Goal: Information Seeking & Learning: Learn about a topic

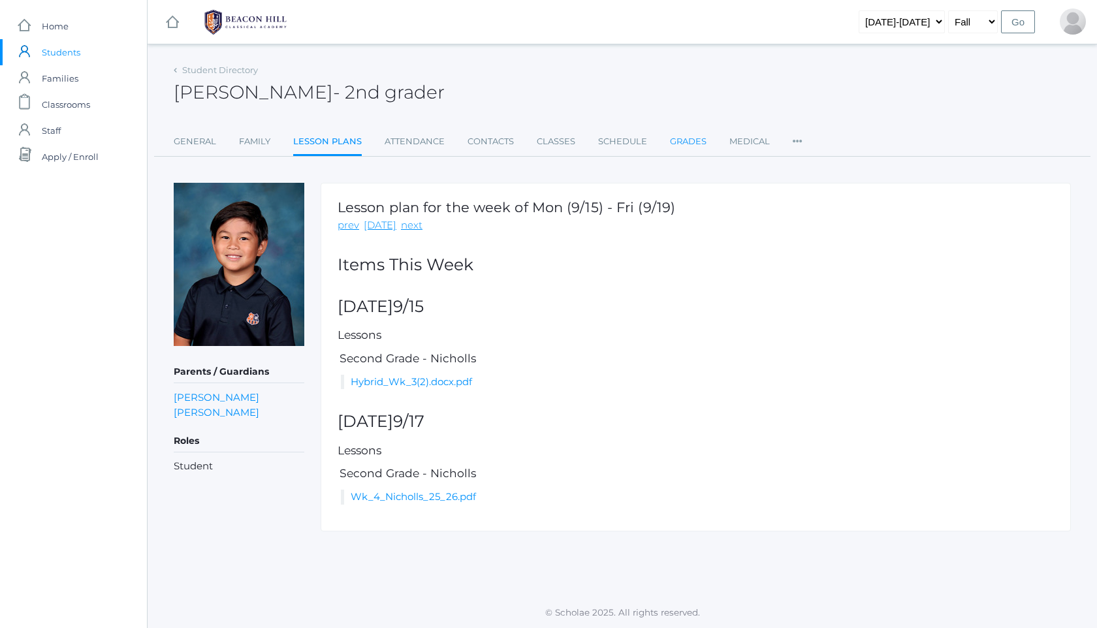
click at [693, 135] on link "Grades" at bounding box center [688, 142] width 37 height 26
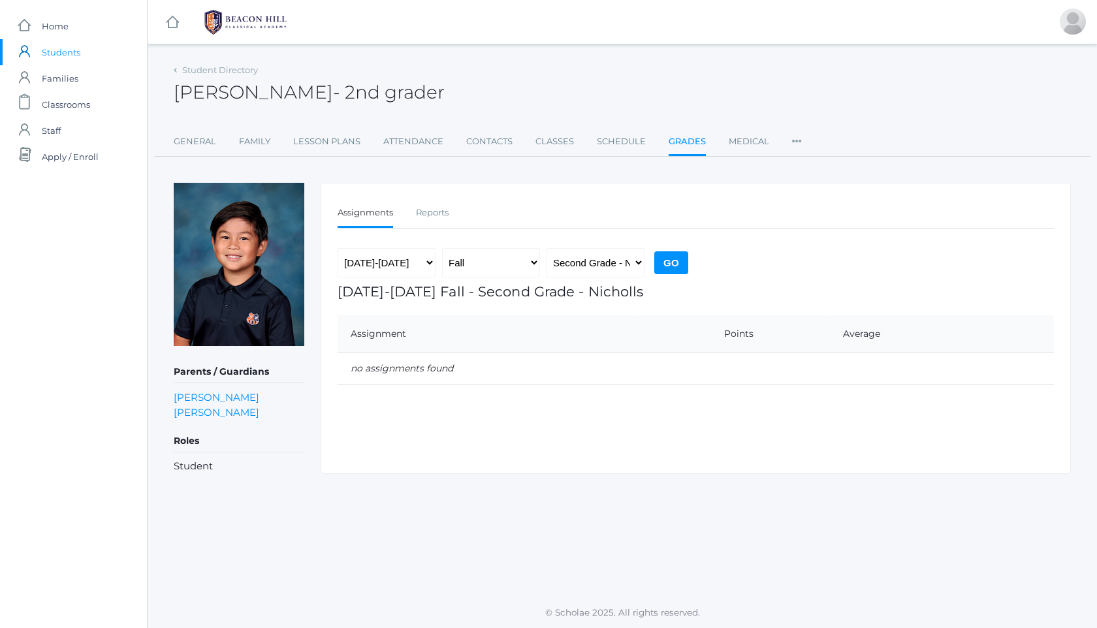
click at [257, 35] on img at bounding box center [246, 22] width 98 height 33
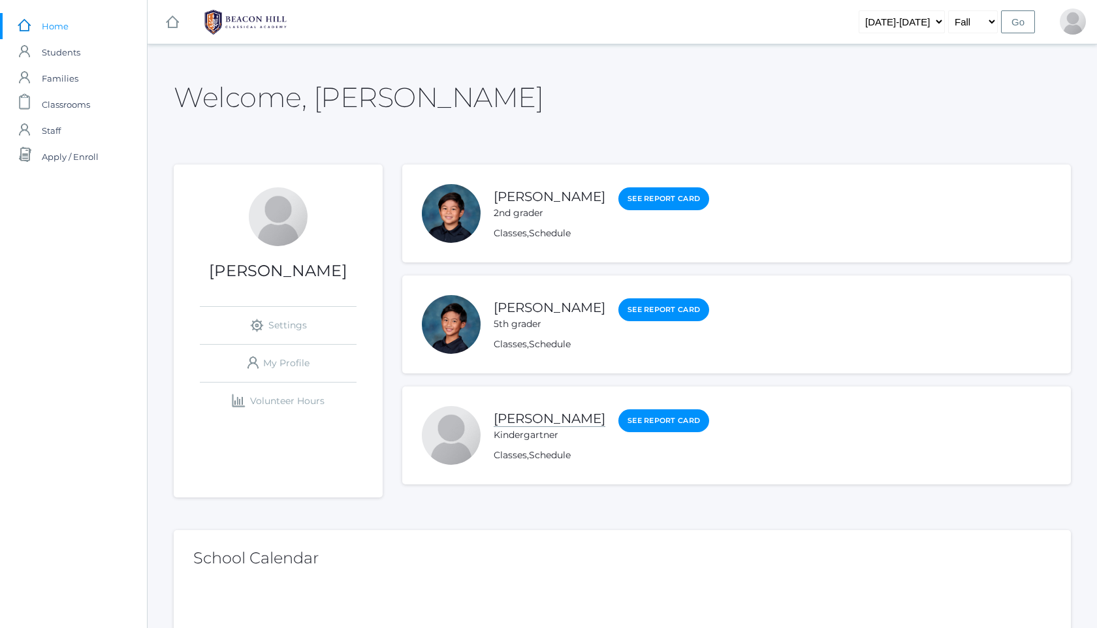
click at [560, 419] on link "[PERSON_NAME]" at bounding box center [550, 419] width 112 height 16
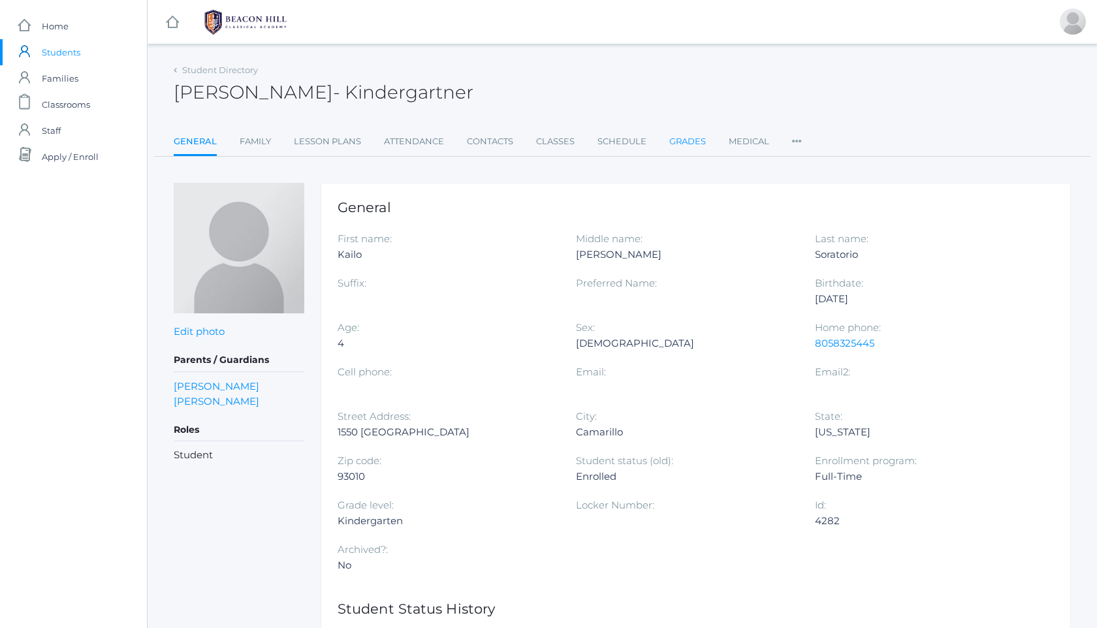
click at [690, 150] on link "Grades" at bounding box center [687, 142] width 37 height 26
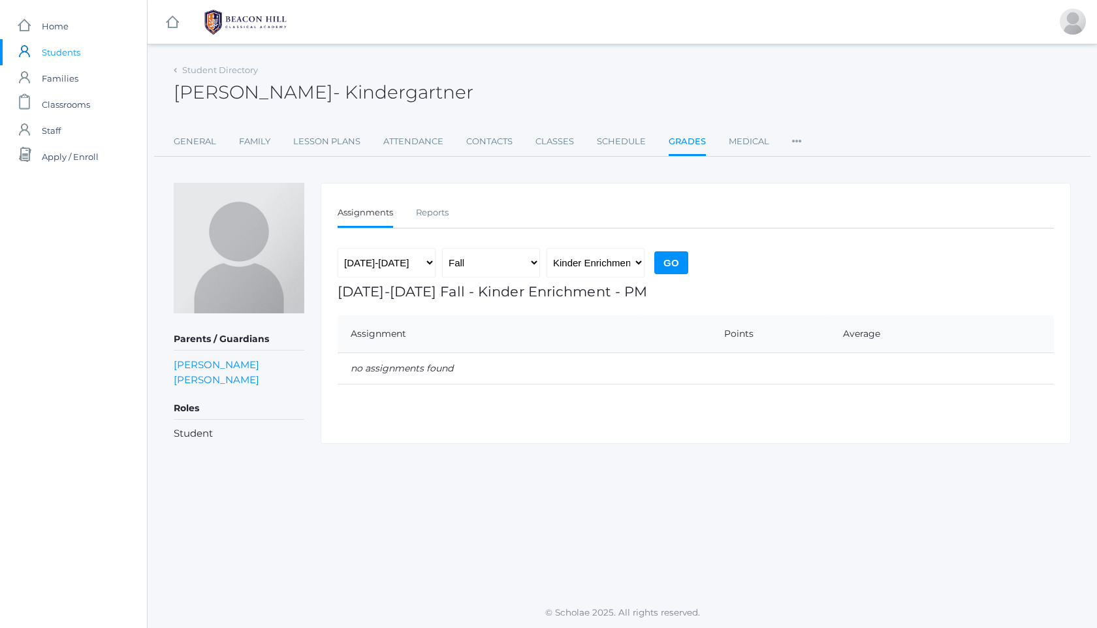
click at [231, 16] on img at bounding box center [246, 22] width 98 height 33
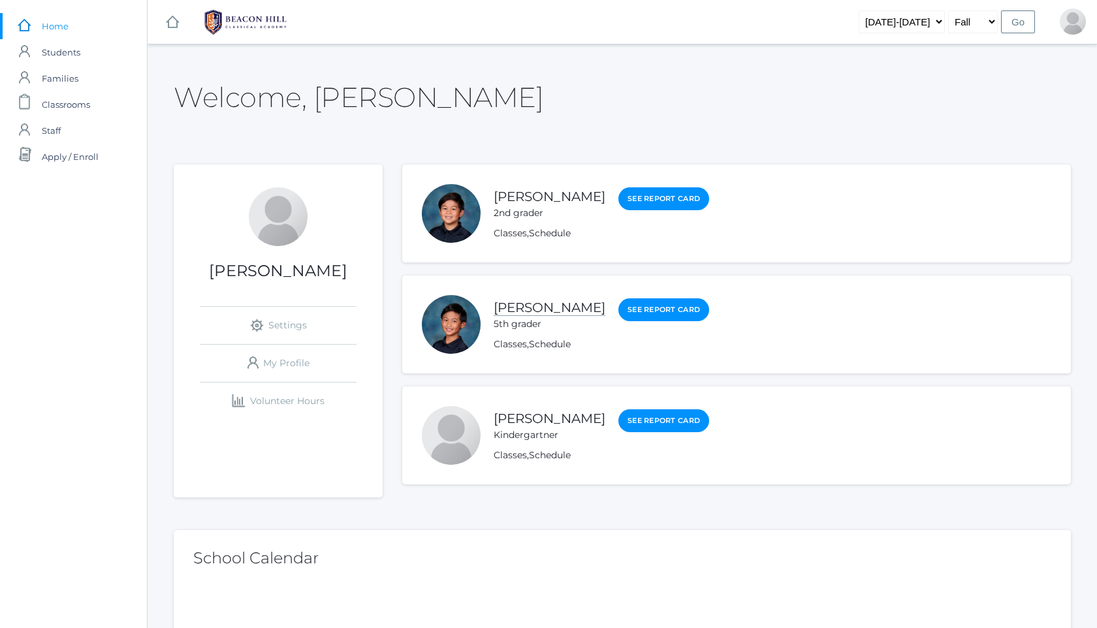
click at [519, 309] on link "[PERSON_NAME]" at bounding box center [550, 308] width 112 height 16
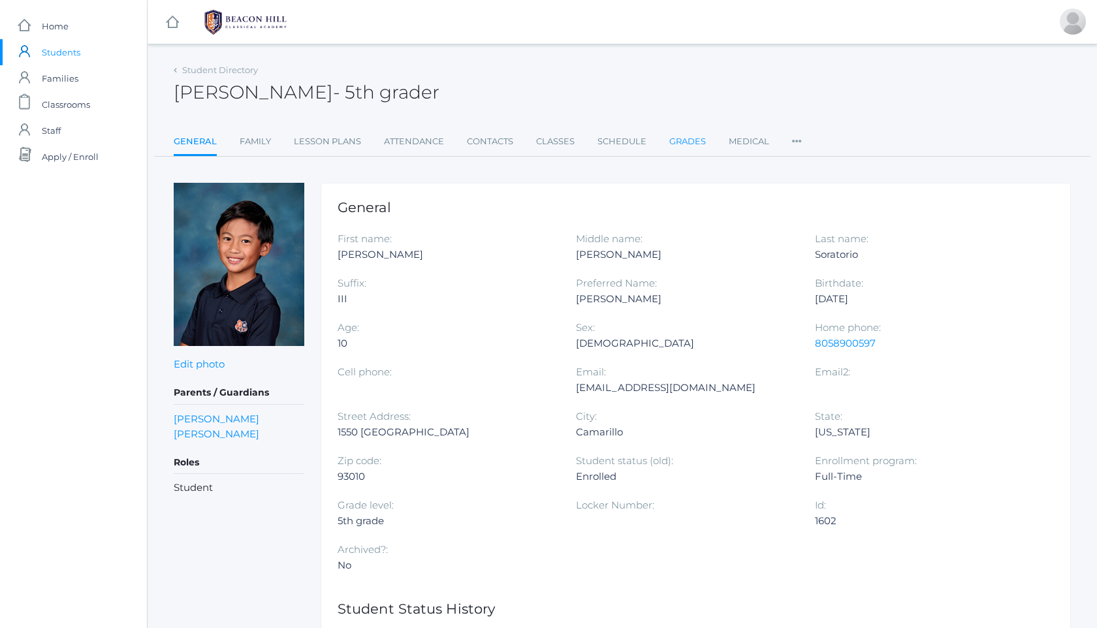
click at [691, 138] on link "Grades" at bounding box center [687, 142] width 37 height 26
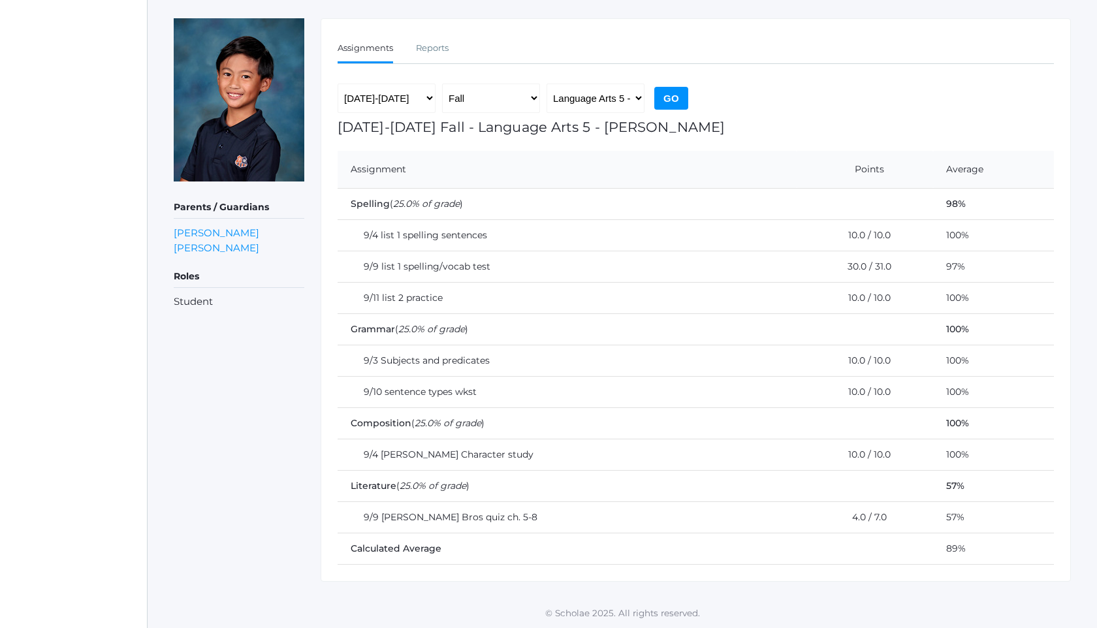
scroll to position [165, 0]
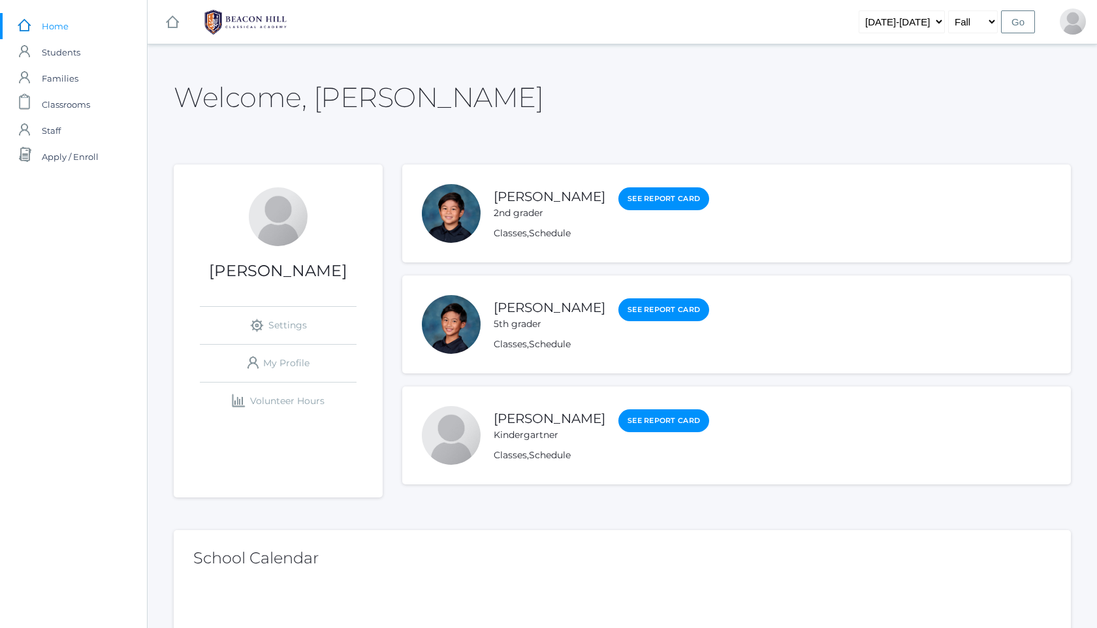
click at [563, 298] on div "Matteo Soratorio 5th grader" at bounding box center [550, 314] width 112 height 33
click at [563, 304] on link "[PERSON_NAME]" at bounding box center [550, 308] width 112 height 16
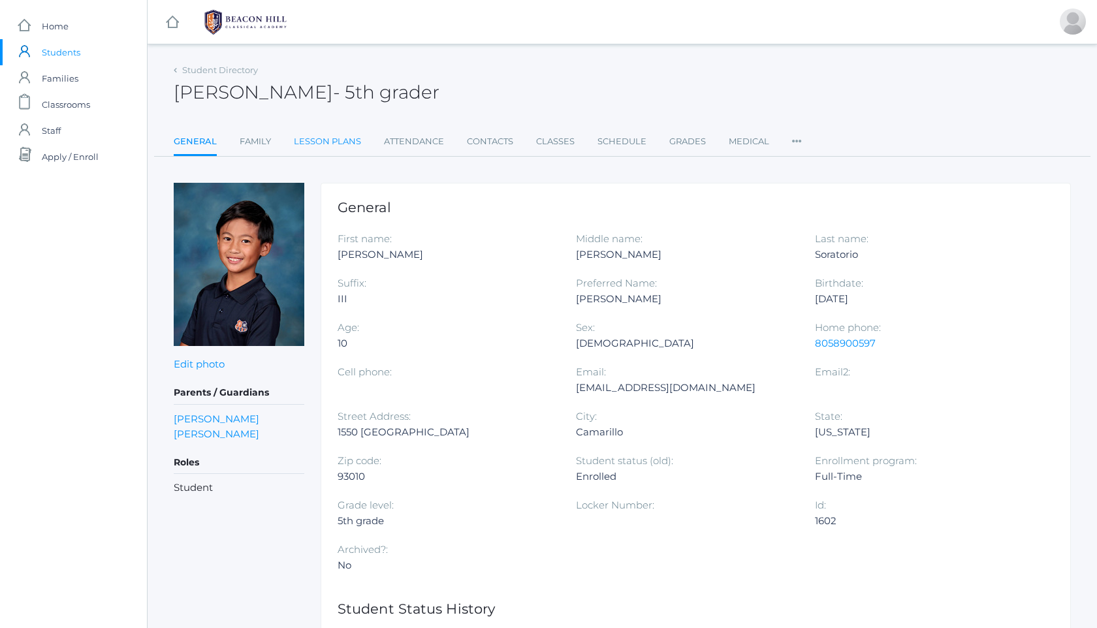
click at [344, 142] on link "Lesson Plans" at bounding box center [327, 142] width 67 height 26
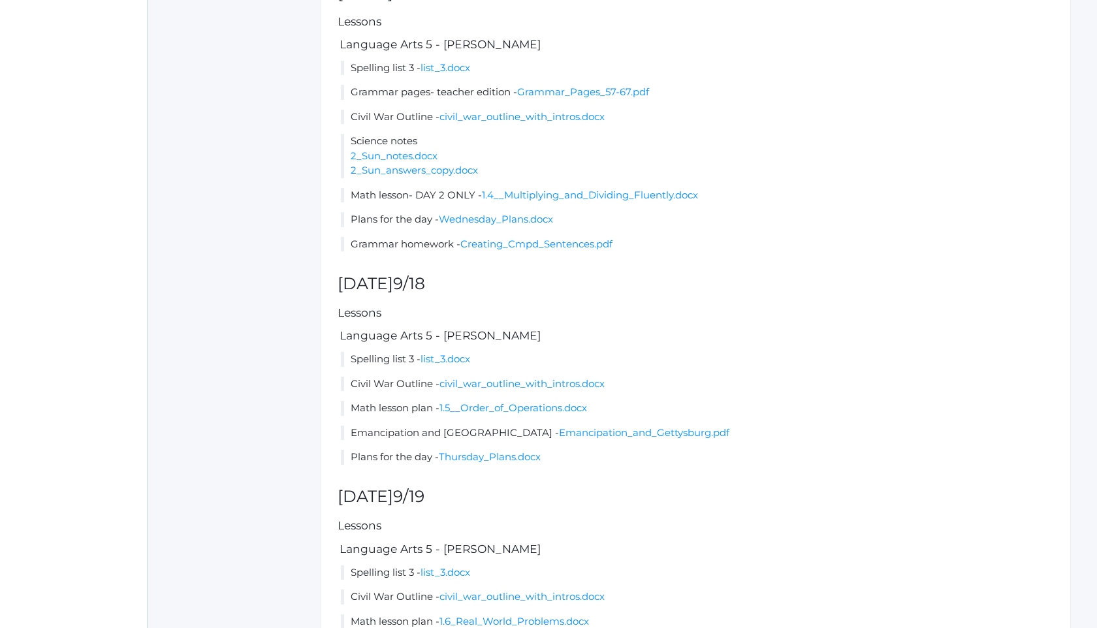
scroll to position [836, 0]
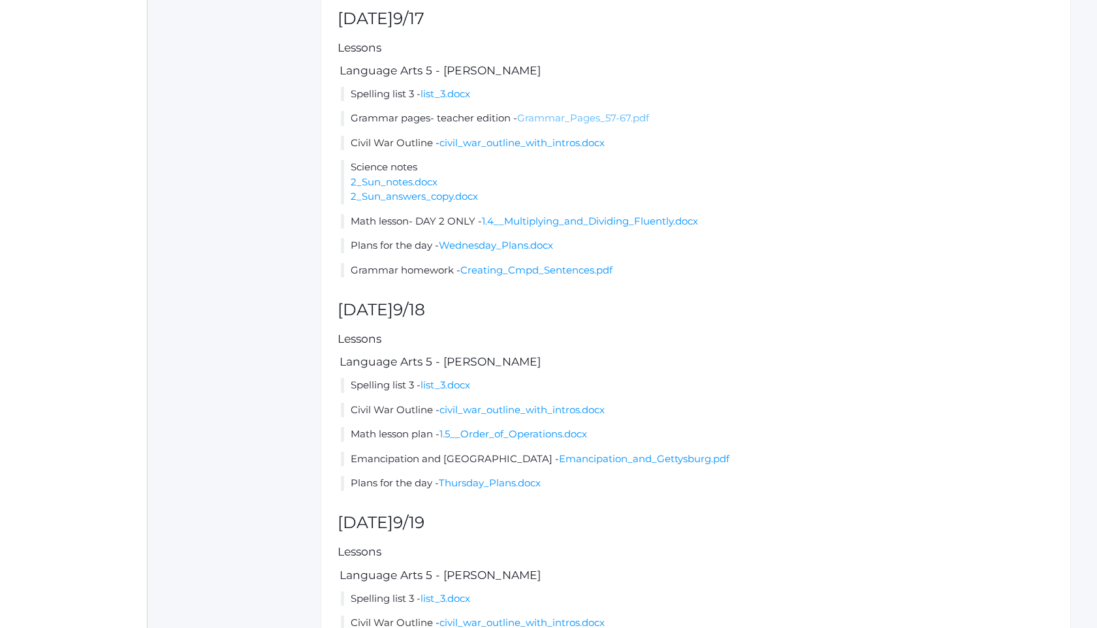
click at [588, 124] on link "Grammar_Pages_57-67.pdf" at bounding box center [583, 118] width 132 height 12
click at [458, 100] on link "list_3.docx" at bounding box center [445, 93] width 50 height 12
click at [561, 124] on link "Grammar_Pages_57-67.pdf" at bounding box center [583, 118] width 132 height 12
click at [498, 149] on link "civil_war_outline_with_intros.docx" at bounding box center [521, 142] width 165 height 12
click at [530, 227] on link "1.4__Multiplying_and_Dividing_Fluently.docx" at bounding box center [590, 221] width 216 height 12
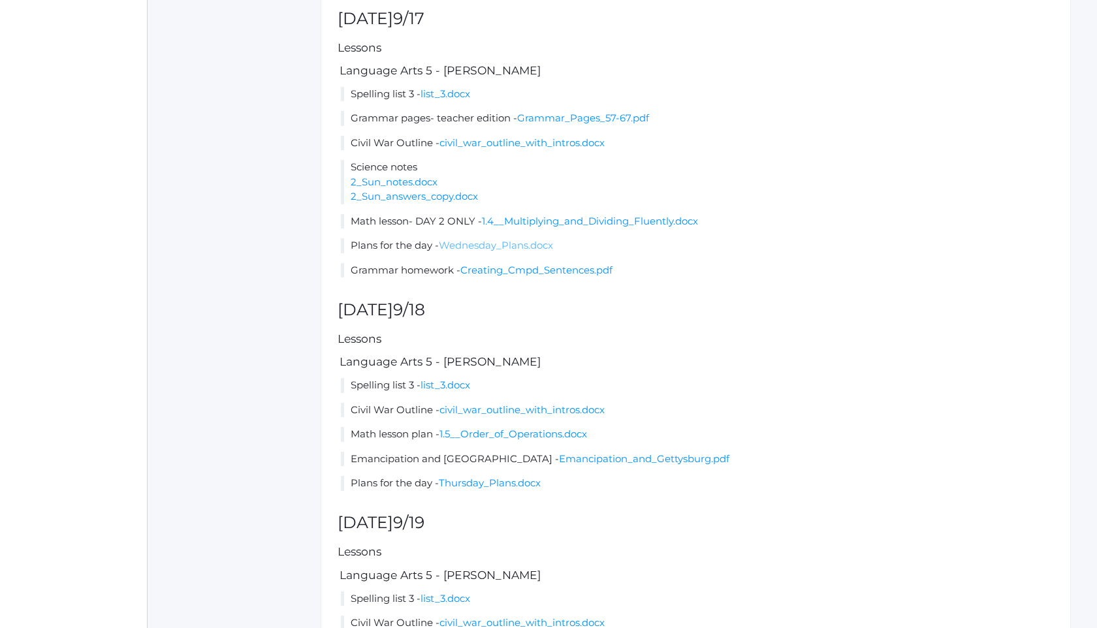
click at [511, 251] on link "Wednesday_Plans.docx" at bounding box center [496, 245] width 114 height 12
click at [518, 276] on link "Creating_Cmpd_Sentences.pdf" at bounding box center [536, 270] width 152 height 12
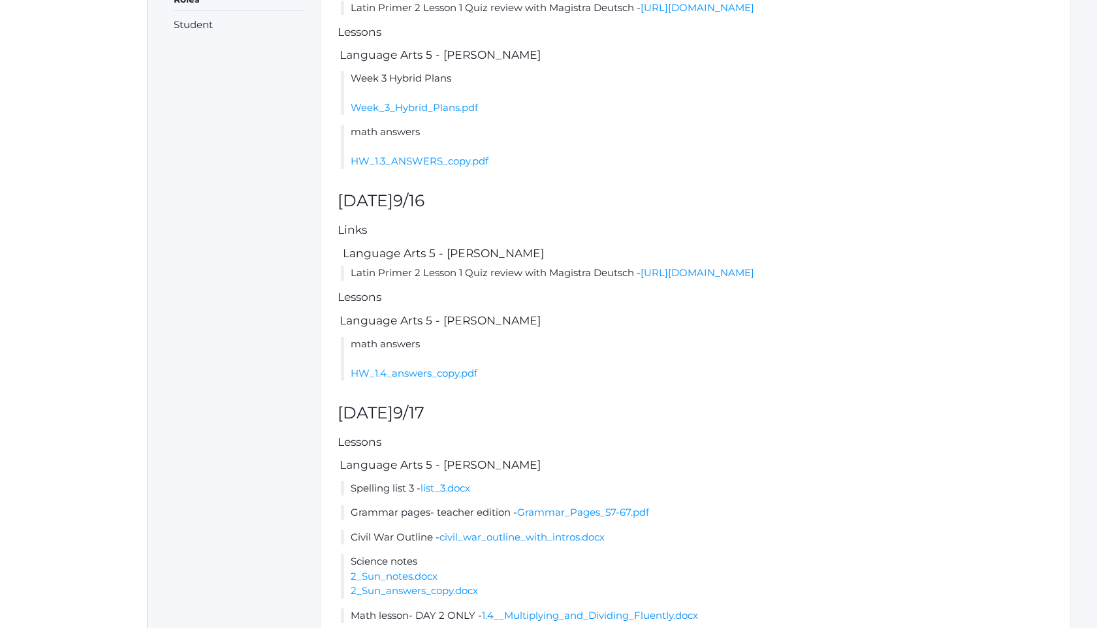
scroll to position [427, 0]
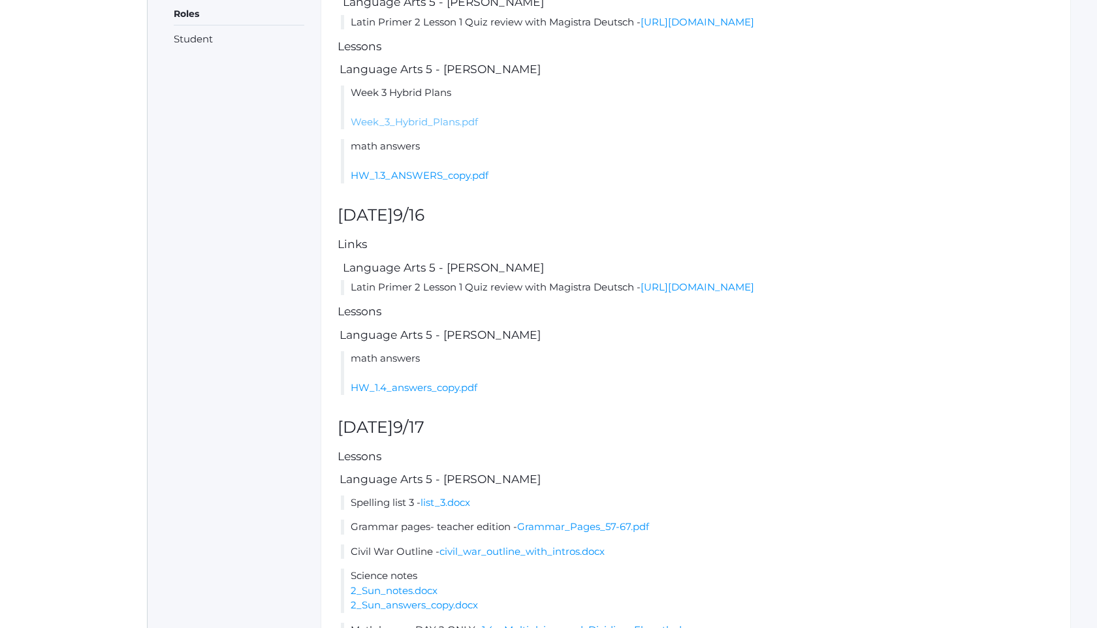
click at [444, 128] on link "Week_3_Hybrid_Plans.pdf" at bounding box center [414, 122] width 127 height 12
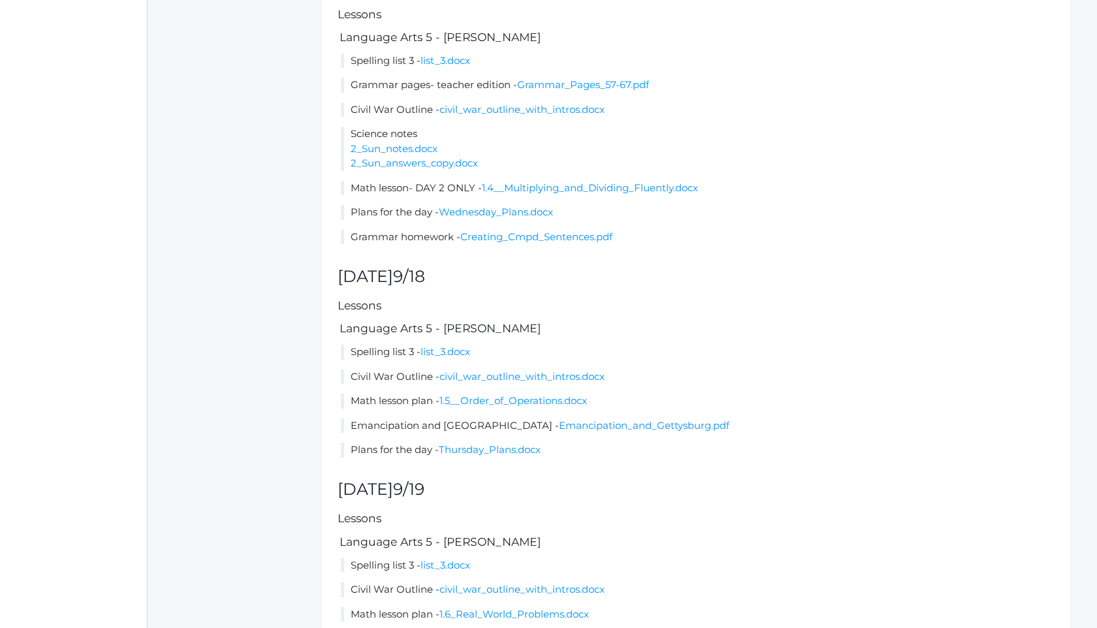
scroll to position [871, 0]
click at [534, 454] on link "Thursday_Plans.docx" at bounding box center [490, 447] width 102 height 12
click at [578, 513] on div "Lesson plan for the week of Mon (9/15) - Fri (9/19) prev today next Items This …" at bounding box center [696, 16] width 750 height 1408
click at [528, 216] on link "Wednesday_Plans.docx" at bounding box center [496, 210] width 114 height 12
click at [617, 497] on h2 "Friday 9/19" at bounding box center [696, 488] width 716 height 18
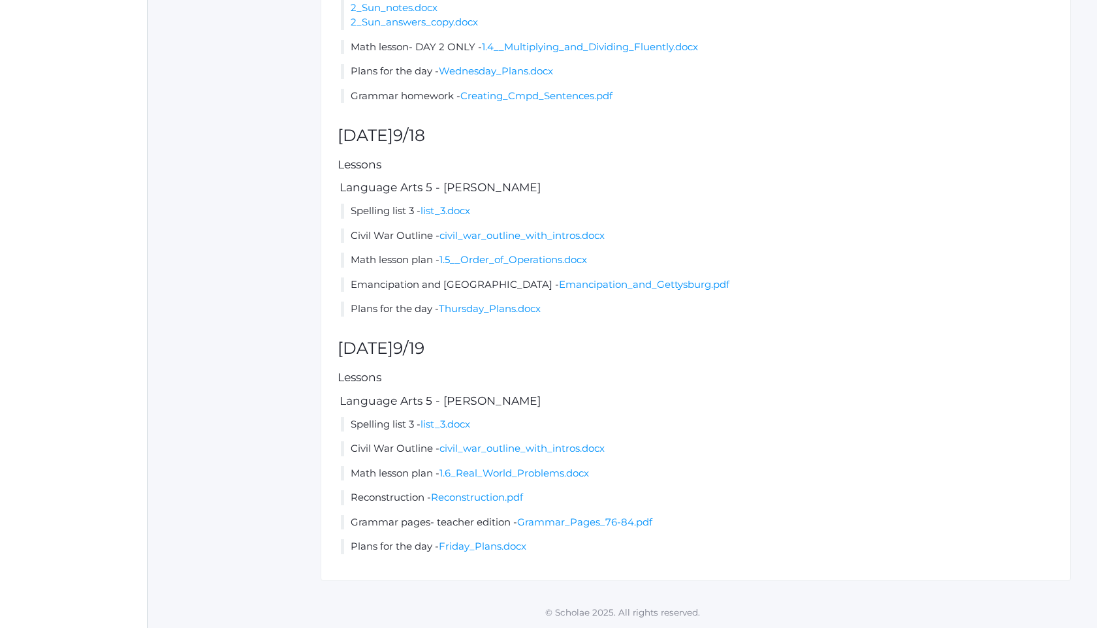
scroll to position [1054, 0]
click at [499, 546] on link "Friday_Plans.docx" at bounding box center [482, 546] width 87 height 12
click at [561, 285] on link "Emancipation_and_Gettysburg.pdf" at bounding box center [644, 284] width 170 height 12
click at [500, 548] on link "Friday_Plans.docx" at bounding box center [482, 546] width 87 height 12
click at [552, 475] on link "1.6_Real_World_Problems.docx" at bounding box center [514, 473] width 150 height 12
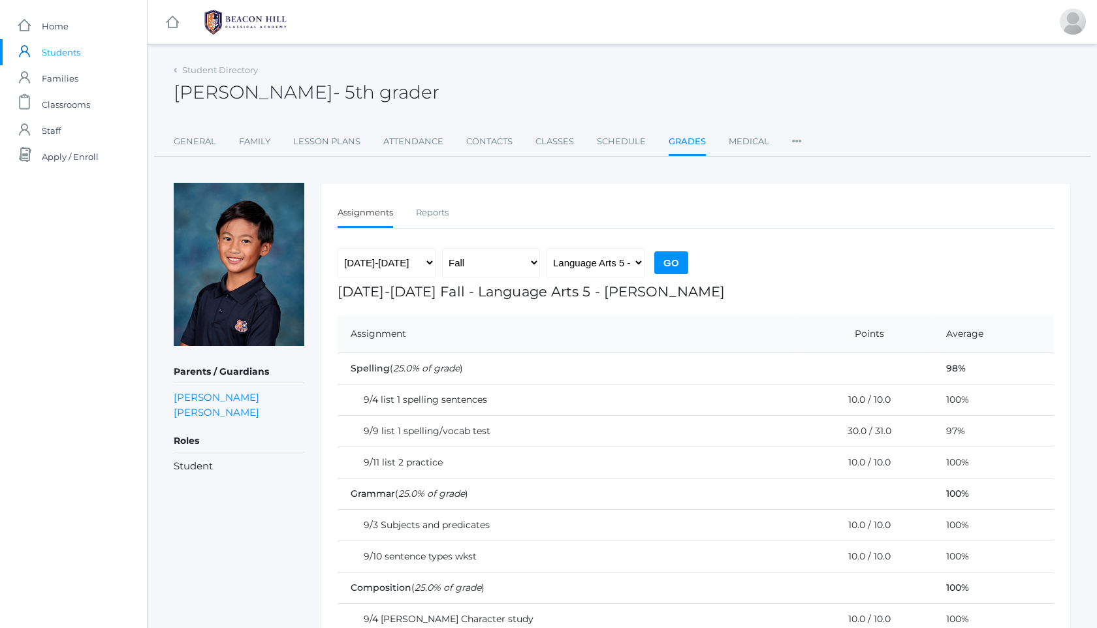
scroll to position [165, 0]
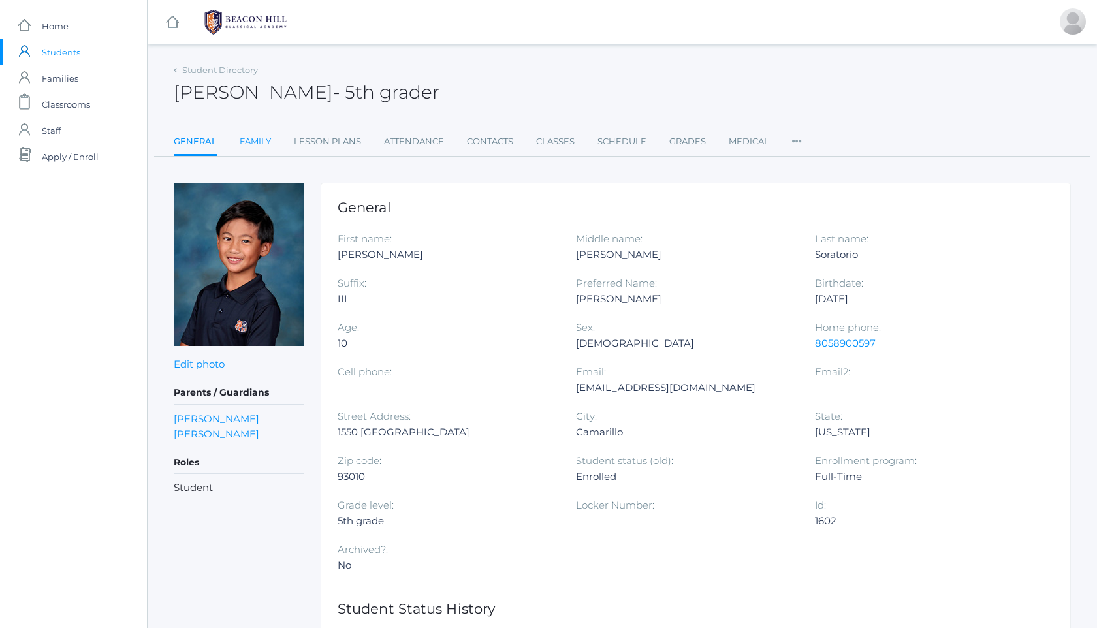
click at [247, 141] on link "Family" at bounding box center [255, 142] width 31 height 26
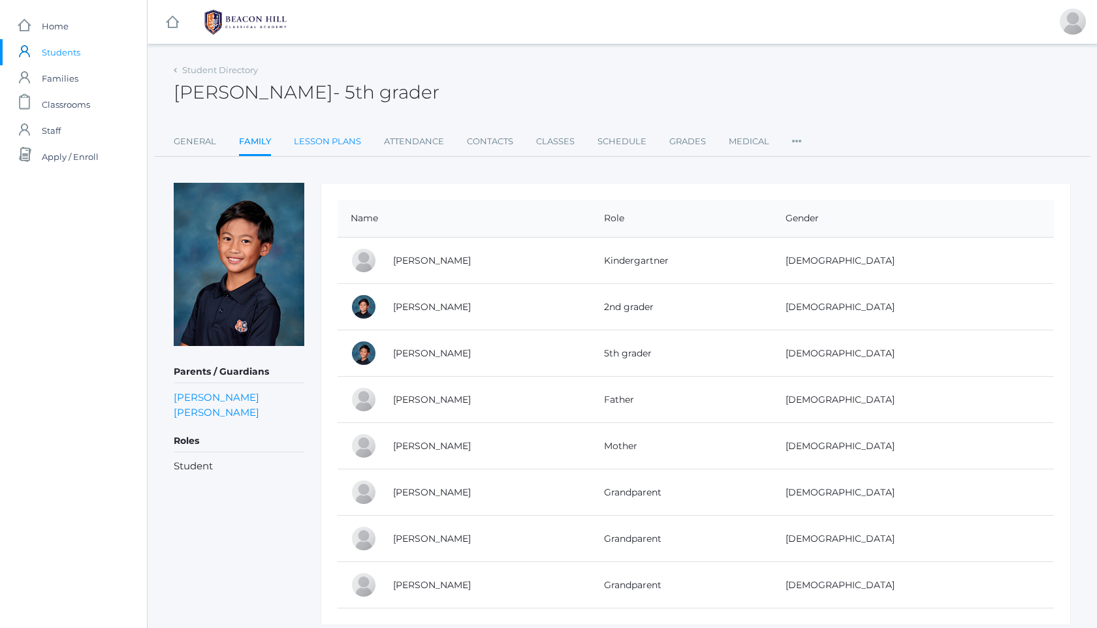
click at [336, 136] on link "Lesson Plans" at bounding box center [327, 142] width 67 height 26
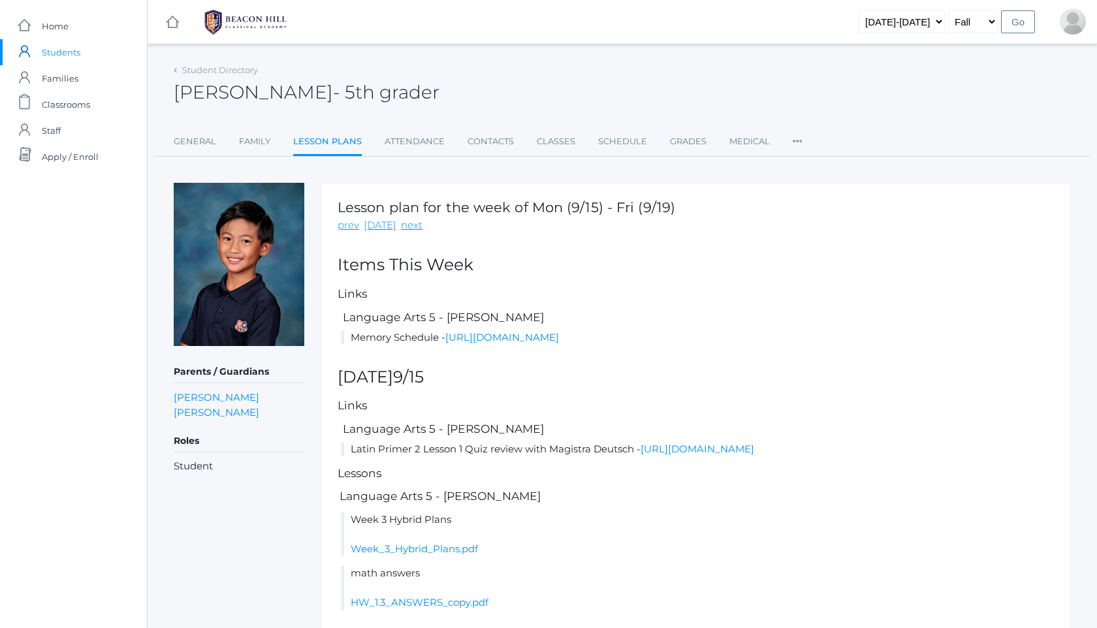
click at [253, 23] on img at bounding box center [246, 22] width 98 height 33
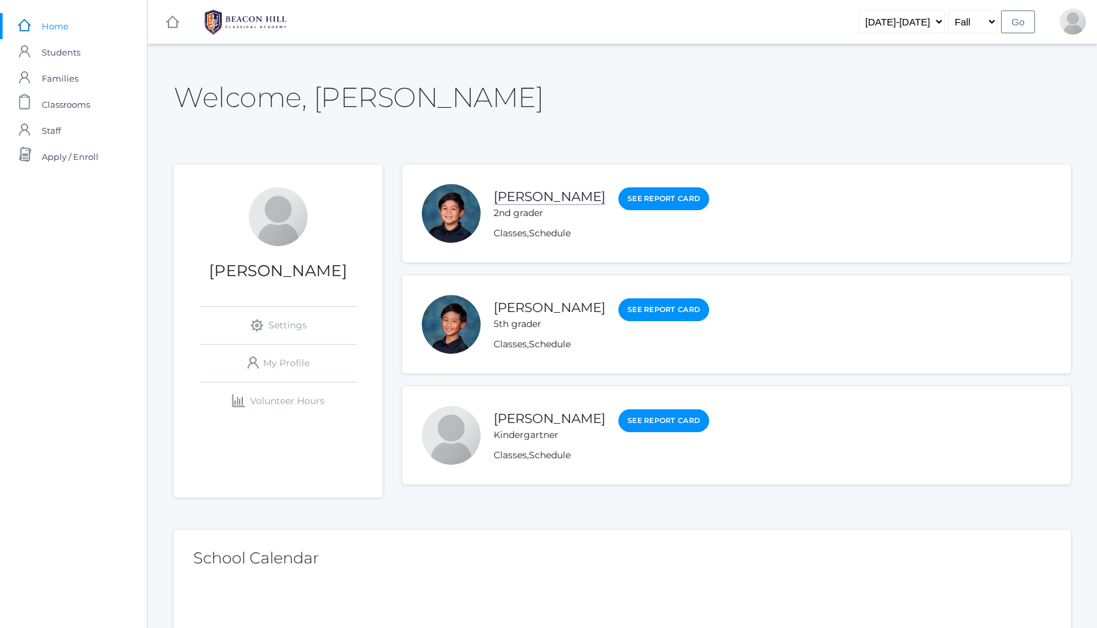
click at [565, 197] on link "[PERSON_NAME]" at bounding box center [550, 197] width 112 height 16
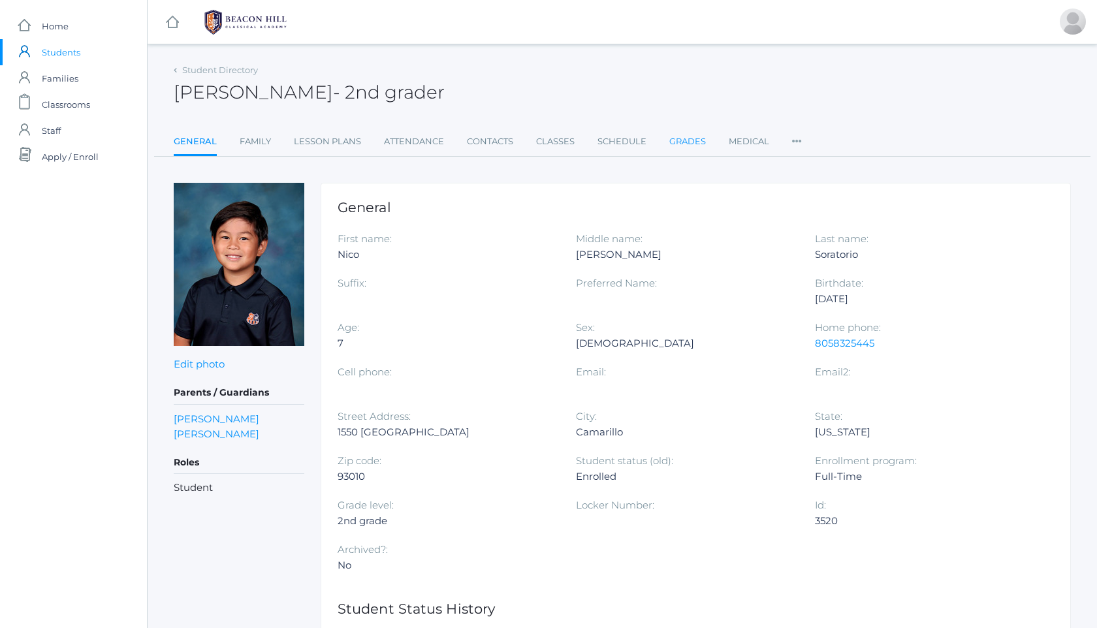
click at [687, 142] on link "Grades" at bounding box center [687, 142] width 37 height 26
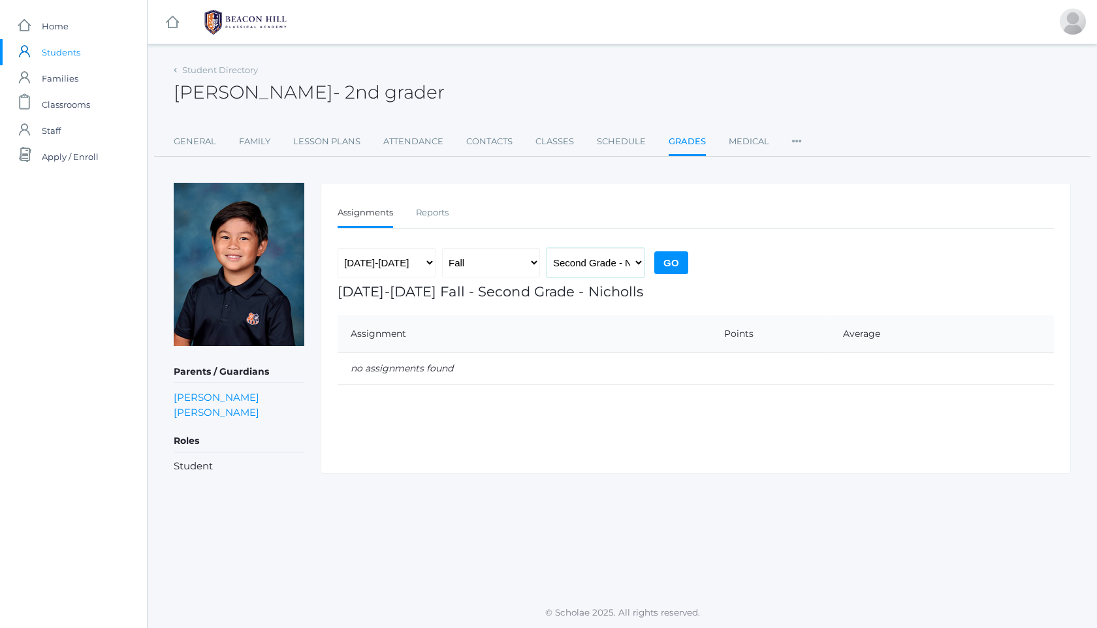
click at [580, 263] on select "Second Grade - Nicholls" at bounding box center [595, 262] width 98 height 29
click at [516, 255] on select "Fall Spring" at bounding box center [491, 262] width 98 height 29
click at [531, 198] on div "Assignments Reports Assignments Reports 2019-2020 2020-2021 2021-2022 2022-2023…" at bounding box center [696, 328] width 750 height 291
click at [322, 144] on link "Lesson Plans" at bounding box center [326, 142] width 67 height 26
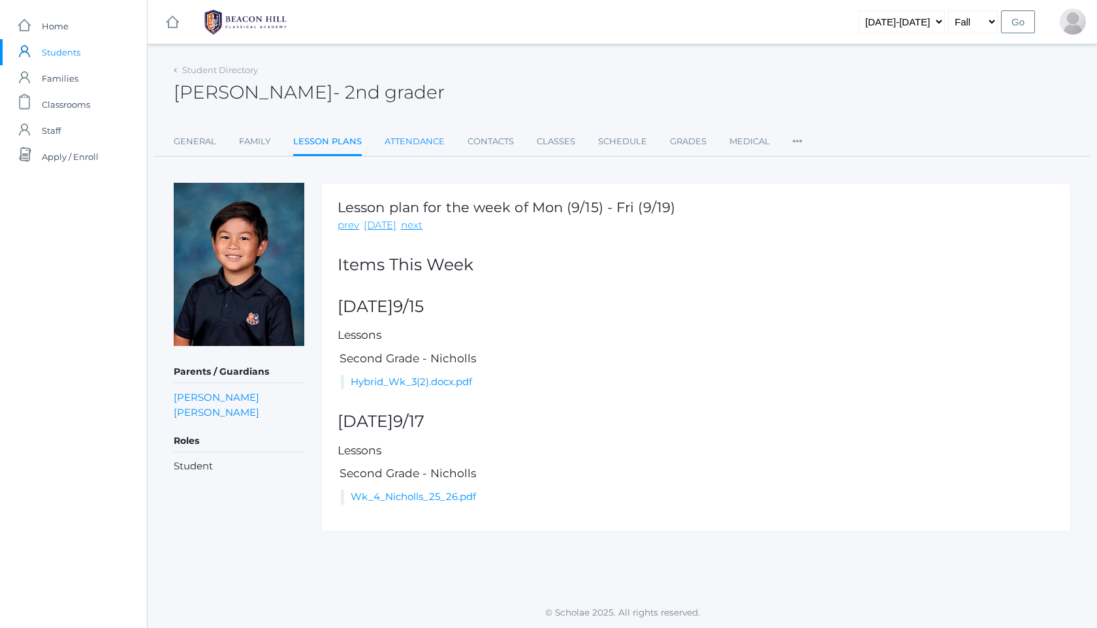
click at [396, 138] on link "Attendance" at bounding box center [415, 142] width 60 height 26
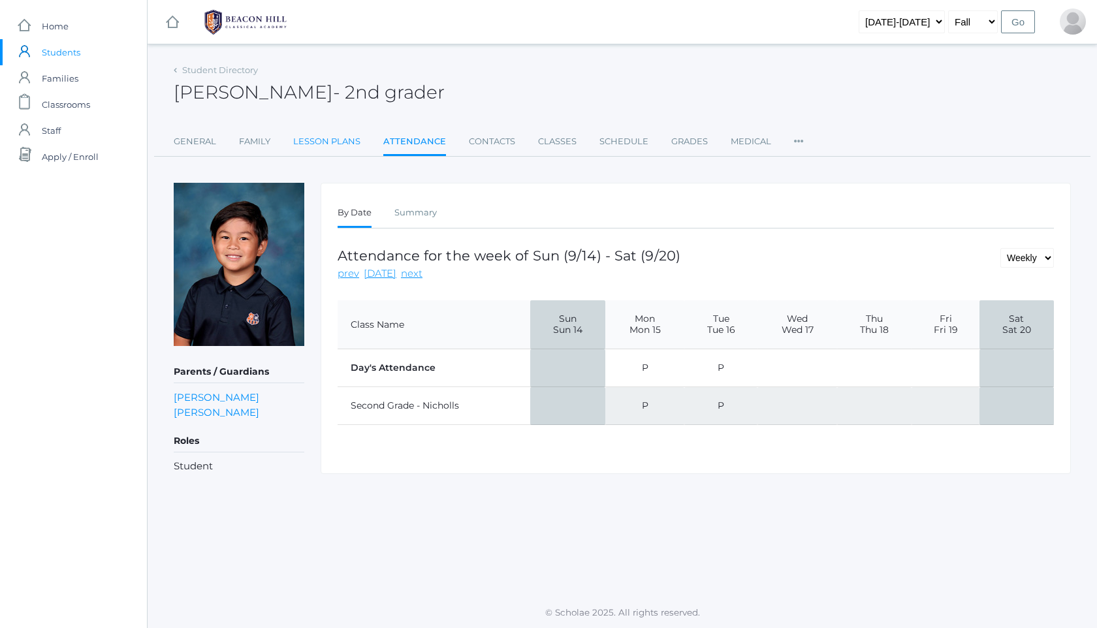
click at [347, 145] on link "Lesson Plans" at bounding box center [326, 142] width 67 height 26
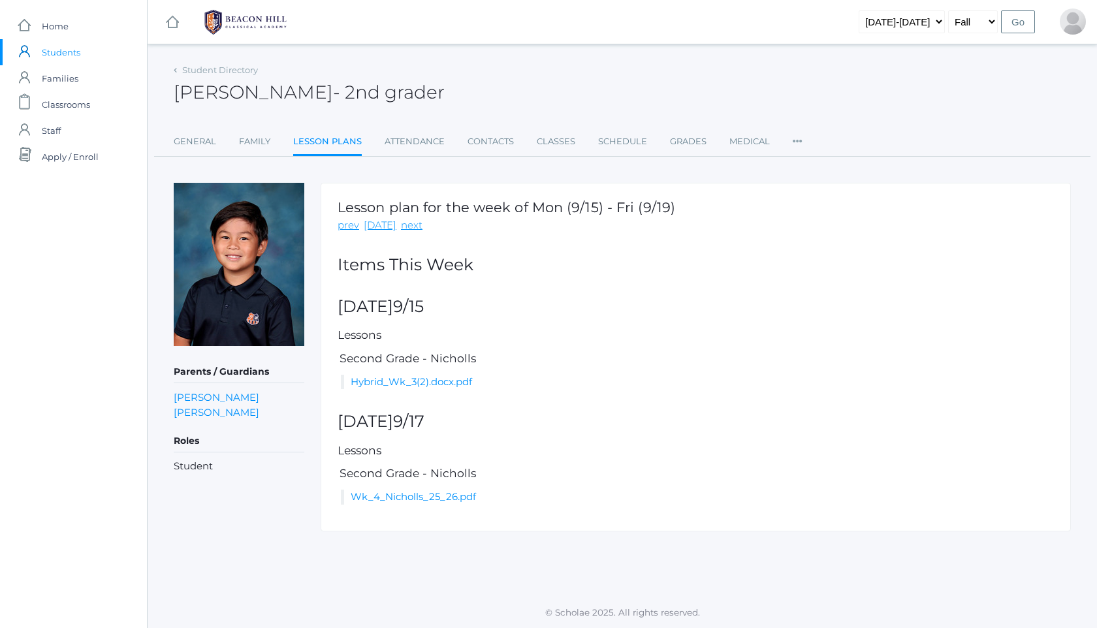
click at [225, 134] on ul "General Family Lesson Plans Attendance Contacts Classes Schedule Grades Medical…" at bounding box center [622, 143] width 897 height 28
click at [238, 21] on img at bounding box center [246, 22] width 98 height 33
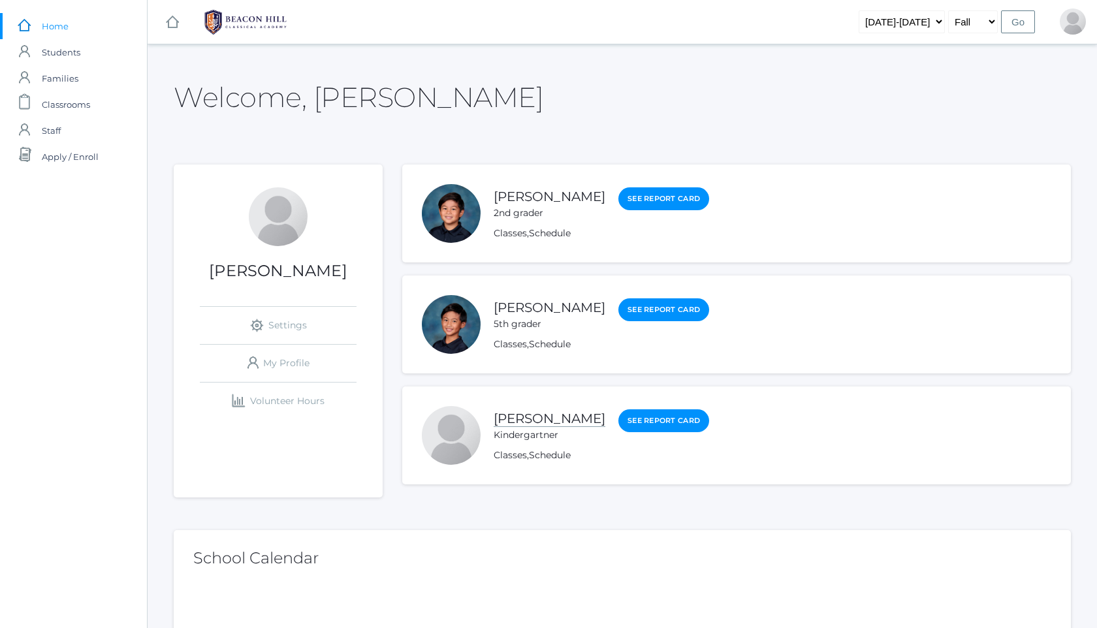
click at [551, 420] on link "[PERSON_NAME]" at bounding box center [550, 419] width 112 height 16
